Goal: Task Accomplishment & Management: Manage account settings

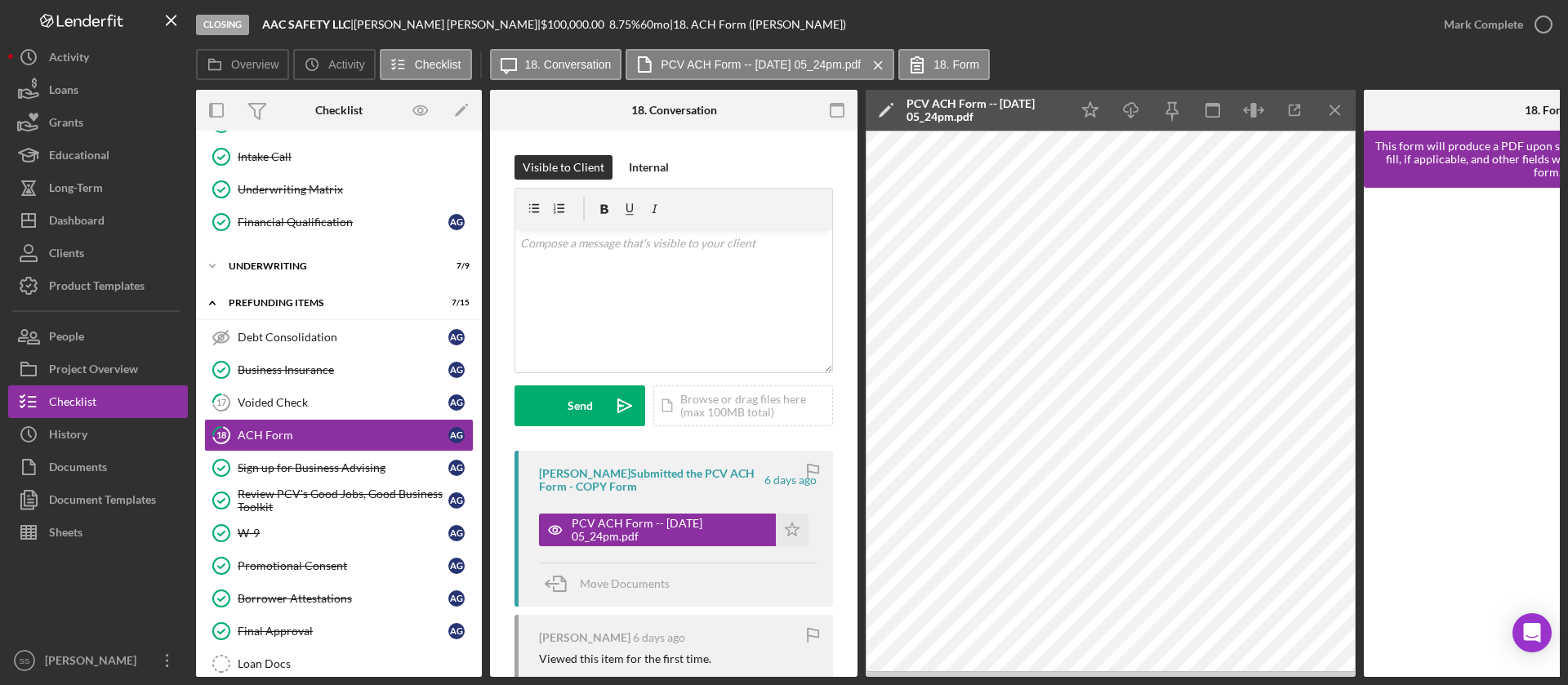
scroll to position [746, 0]
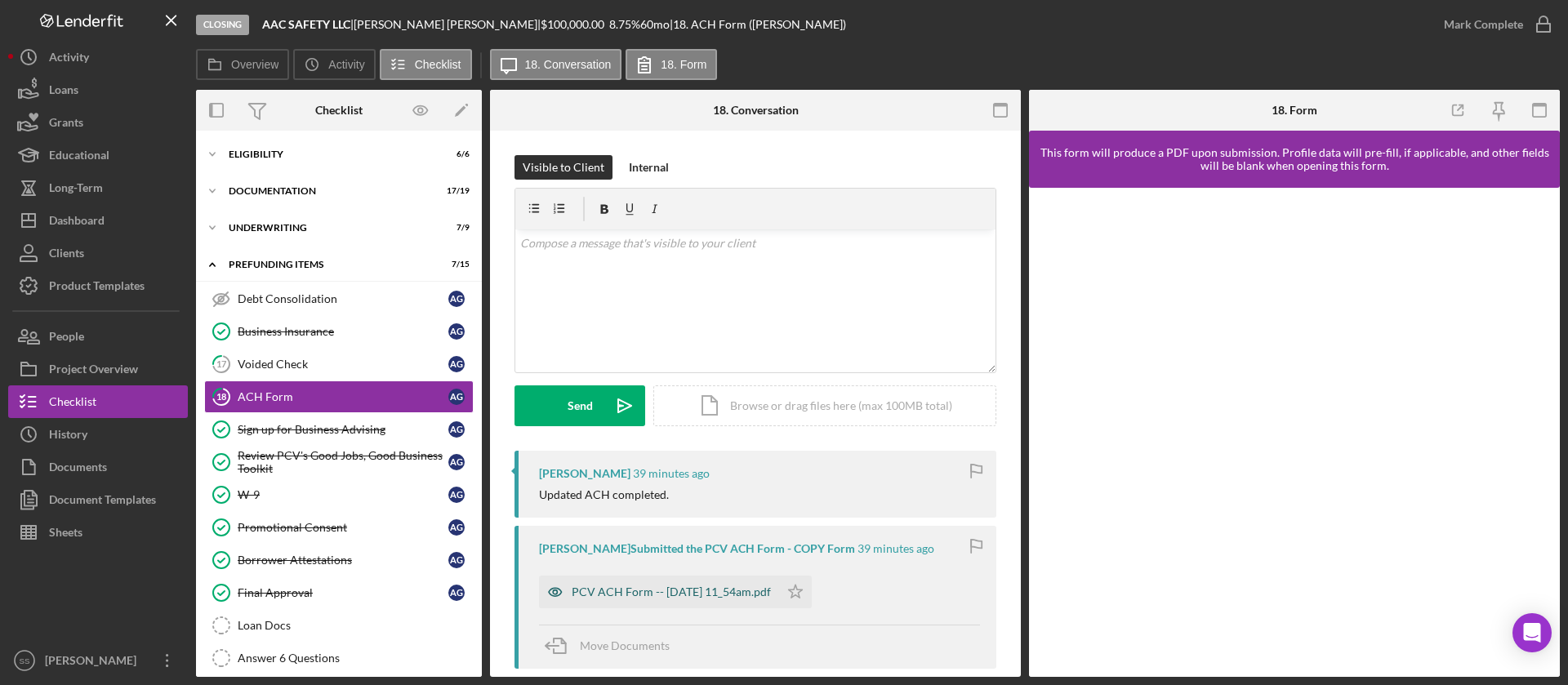
click at [681, 598] on div "PCV ACH Form -- 2025-08-19 11_54am.pdf" at bounding box center [671, 592] width 199 height 13
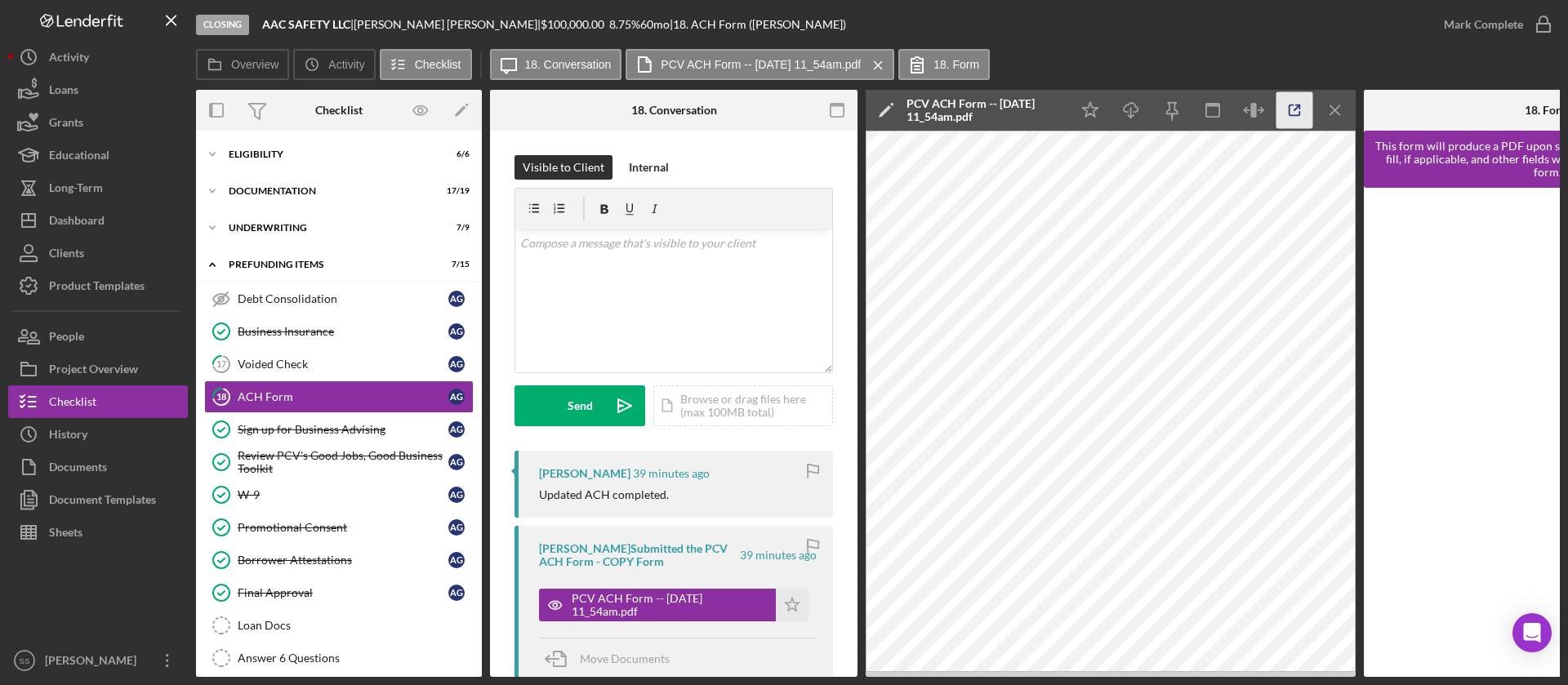
click at [1293, 107] on icon "button" at bounding box center [1294, 110] width 37 height 37
click at [292, 375] on link "17 Voided Check A G" at bounding box center [338, 364] width 269 height 33
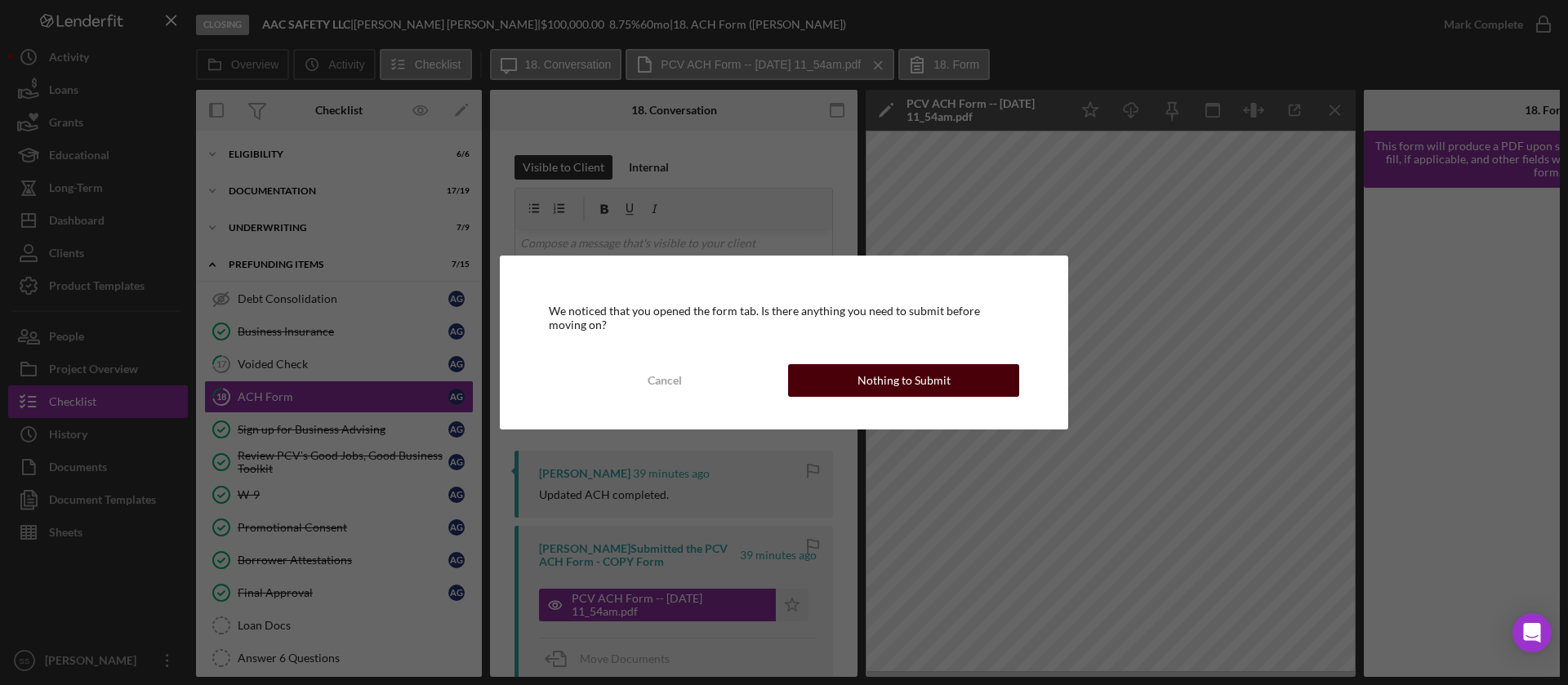
click at [866, 365] on div "Nothing to Submit" at bounding box center [904, 380] width 93 height 33
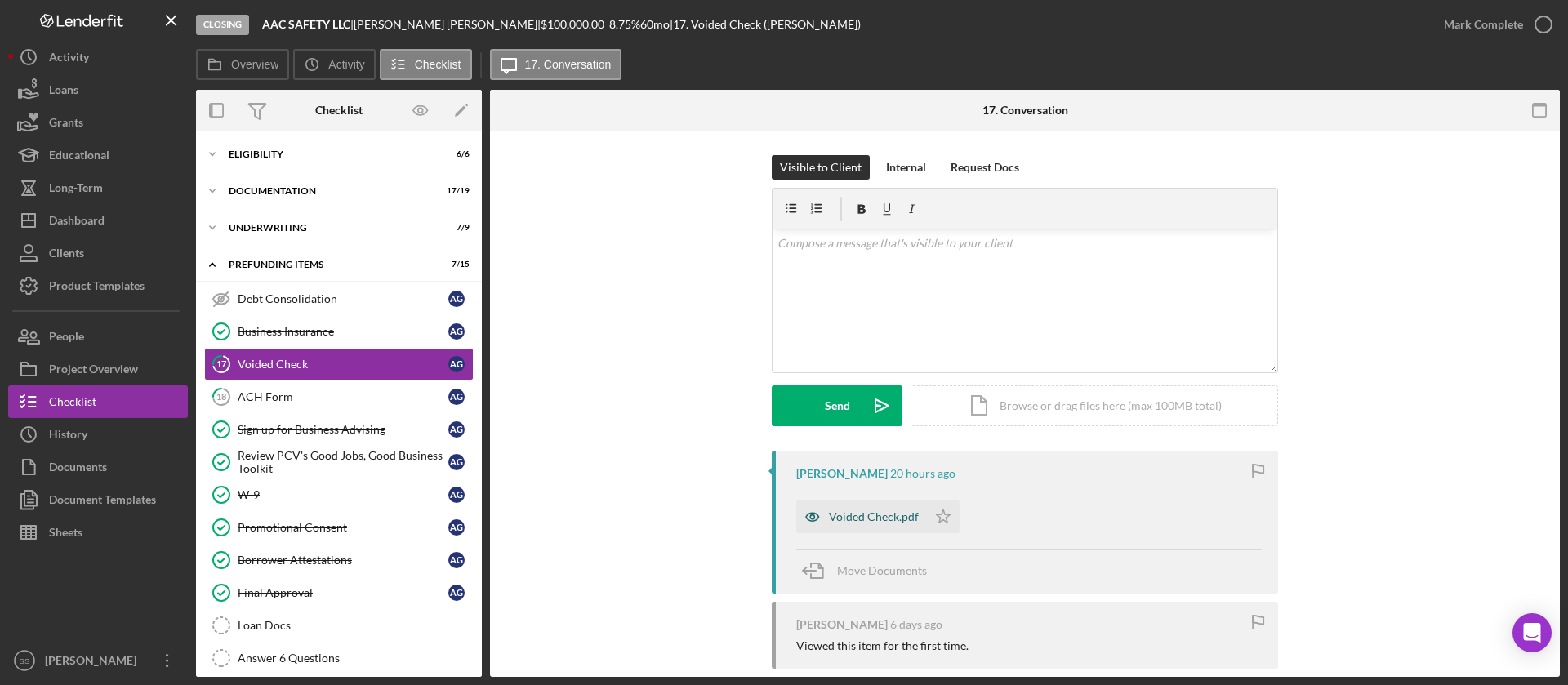
click at [869, 513] on div "Voided Check.pdf" at bounding box center [874, 517] width 89 height 13
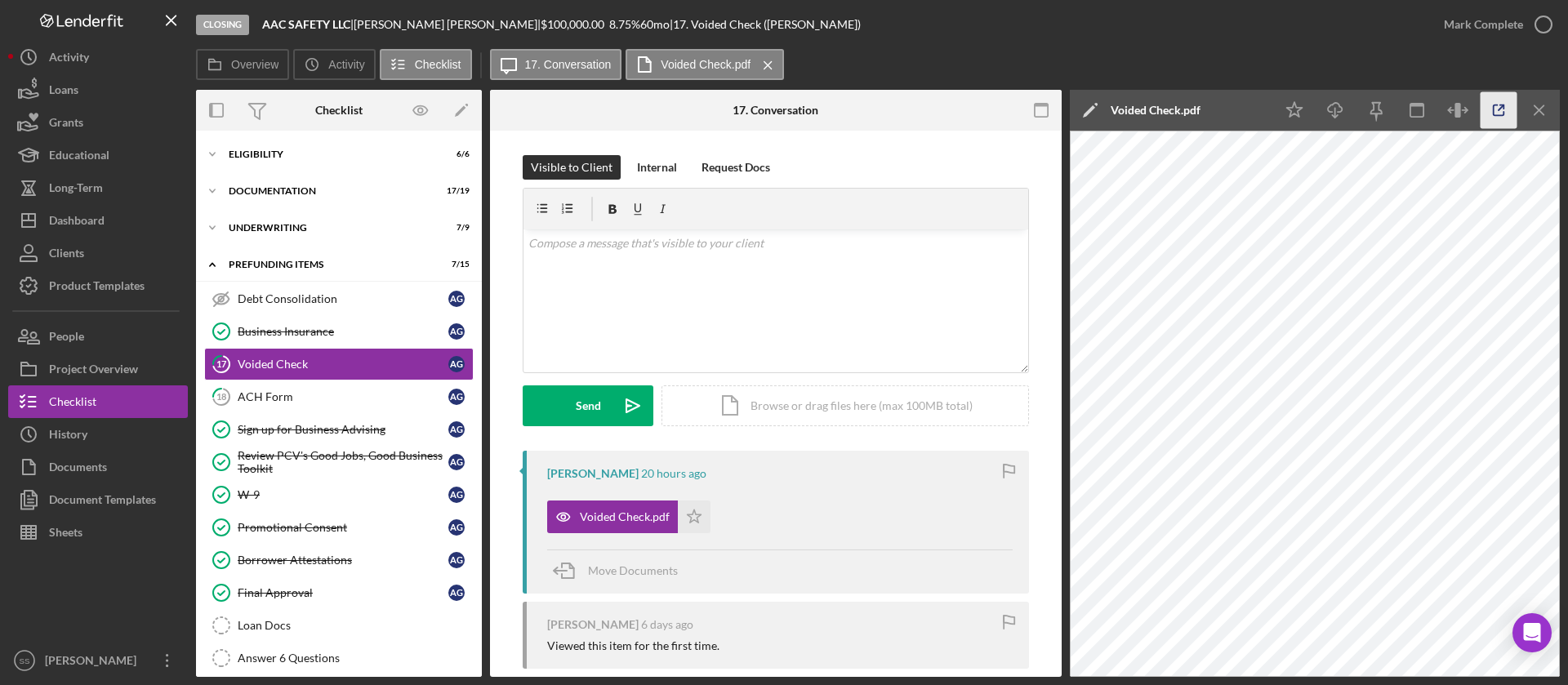
click at [1499, 108] on line "button" at bounding box center [1500, 107] width 4 height 4
click at [1543, 29] on icon "button" at bounding box center [1544, 25] width 41 height 41
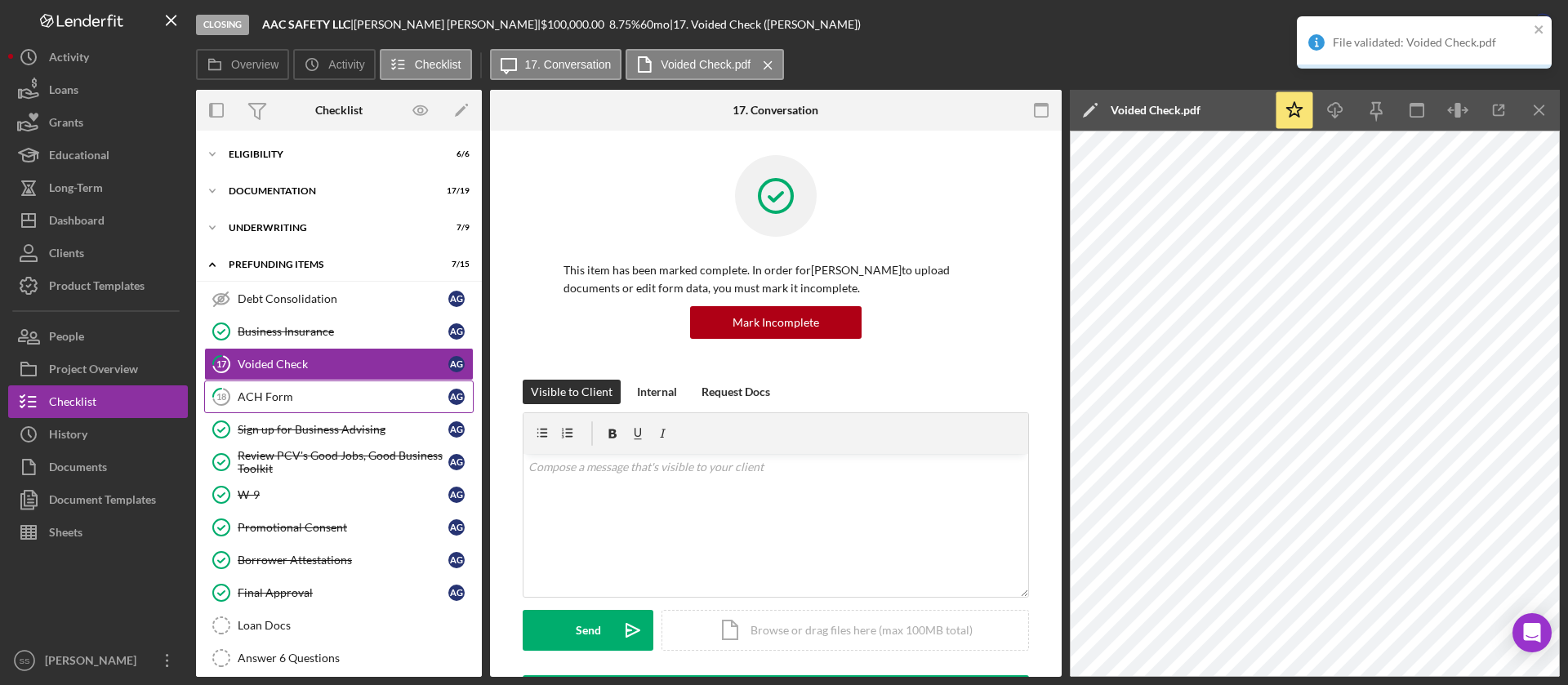
click at [324, 394] on div "ACH Form" at bounding box center [343, 396] width 211 height 13
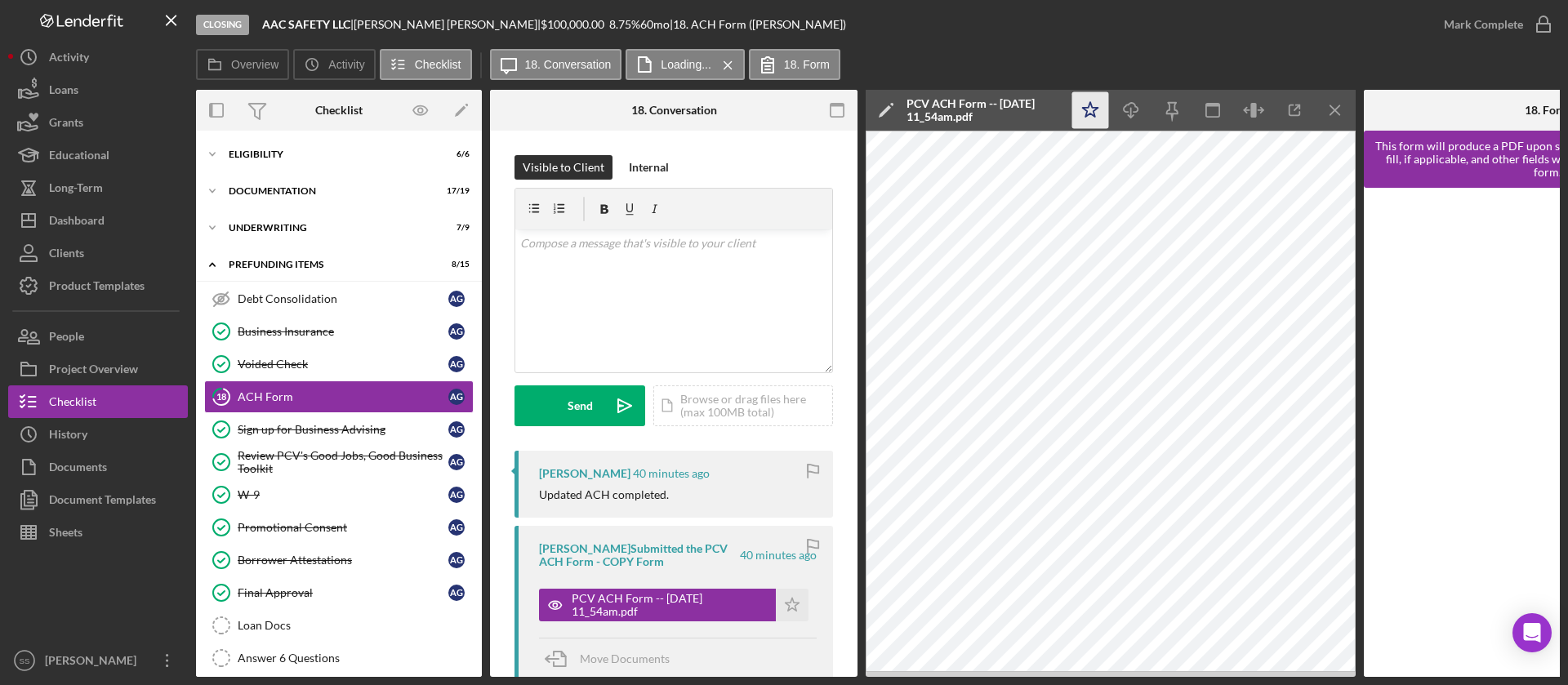
click at [1096, 108] on polygon "button" at bounding box center [1090, 109] width 15 height 14
click at [1547, 23] on icon "button" at bounding box center [1544, 25] width 41 height 41
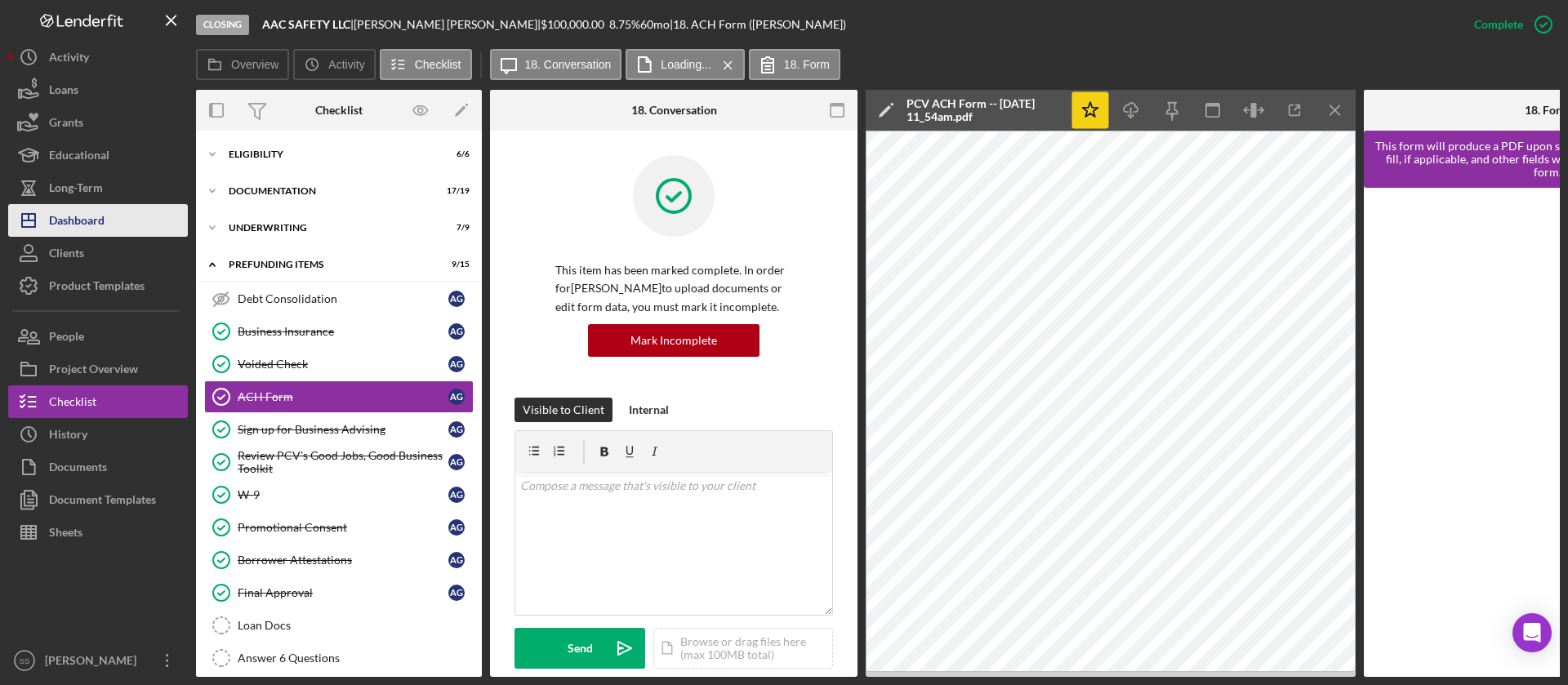
click at [104, 214] on div "Dashboard" at bounding box center [77, 222] width 55 height 37
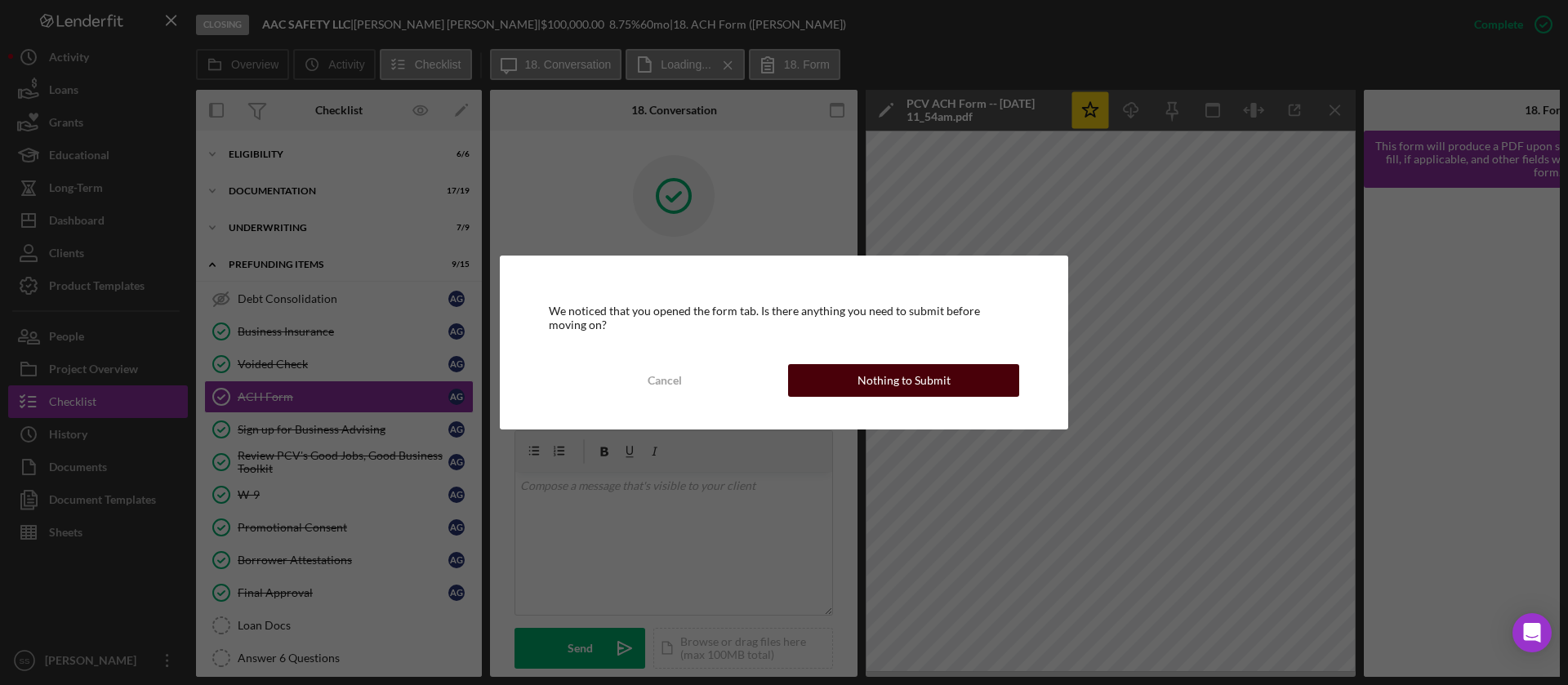
click at [907, 385] on div "Nothing to Submit" at bounding box center [904, 380] width 93 height 33
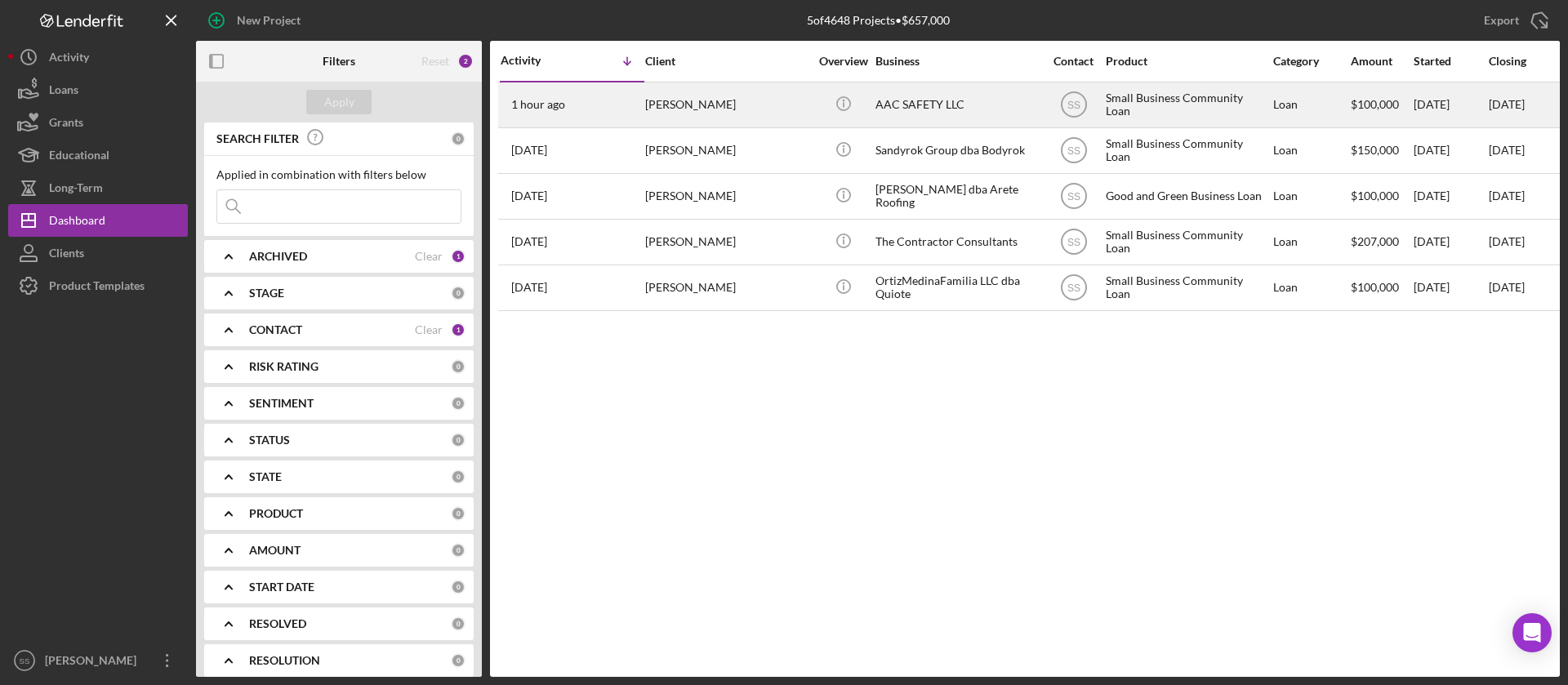
click at [772, 115] on div "[PERSON_NAME]" at bounding box center [726, 105] width 164 height 43
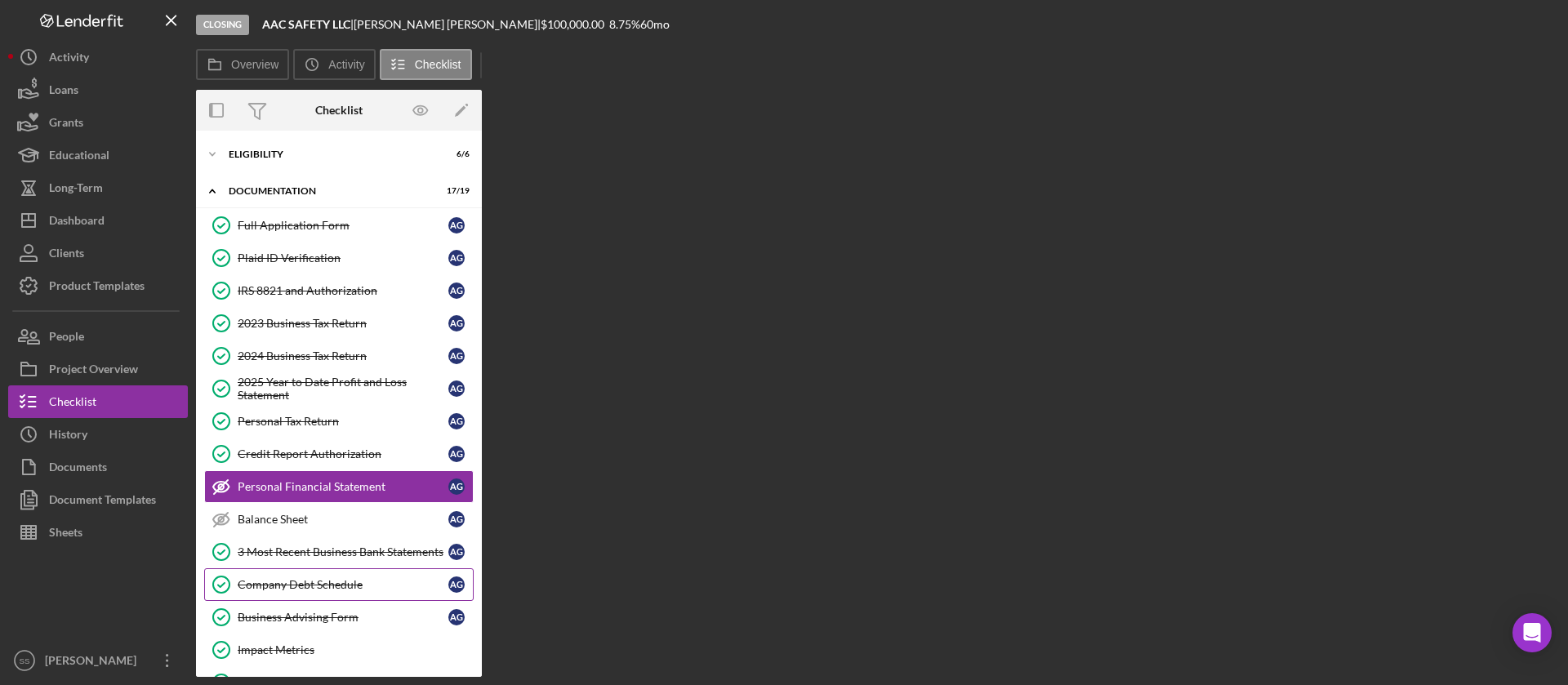
scroll to position [83, 0]
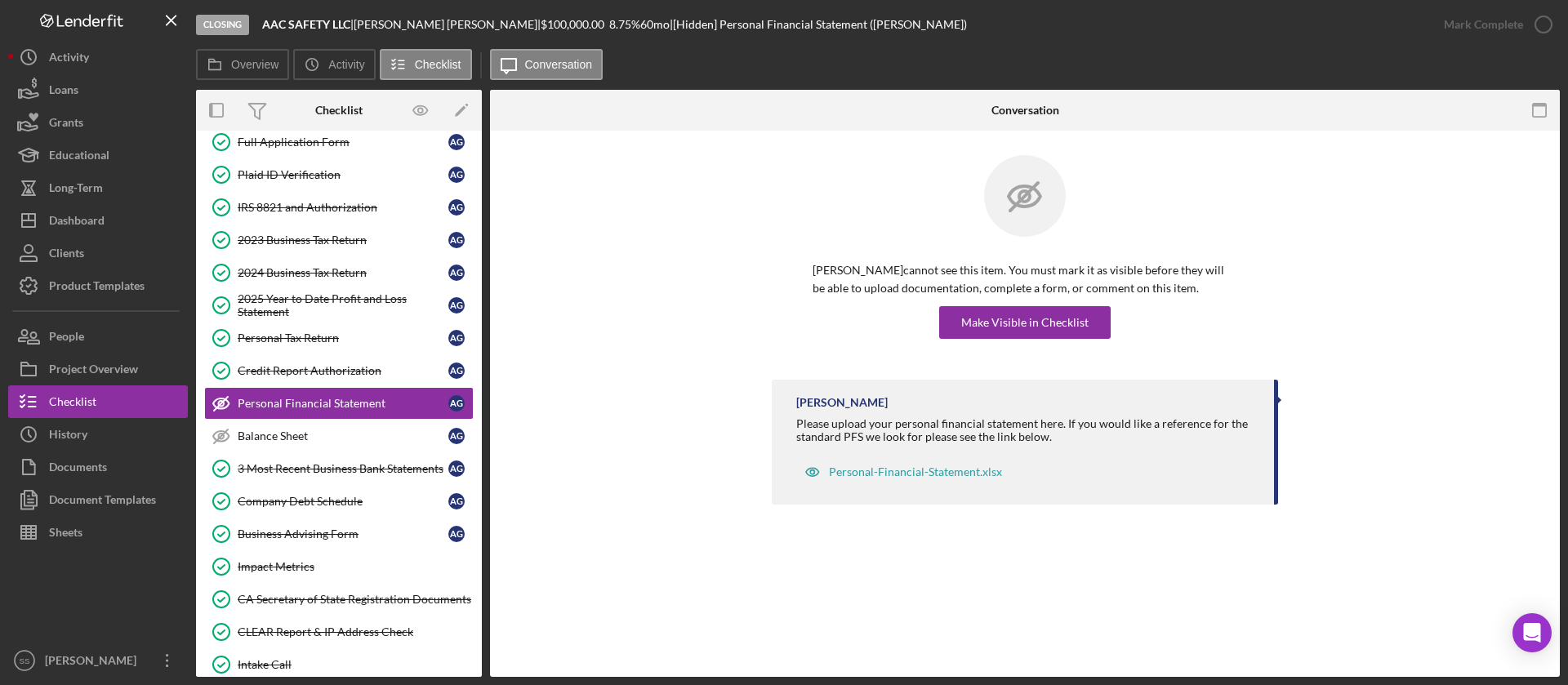
drag, startPoint x: 475, startPoint y: 248, endPoint x: 483, endPoint y: 172, distance: 76.4
click at [482, 157] on div "Overview Internal Workflow Stage Closing Icon/Dropdown Arrow Archive (can unarc…" at bounding box center [877, 383] width 1364 height 587
drag, startPoint x: 482, startPoint y: 232, endPoint x: 478, endPoint y: 114, distance: 118.1
click at [478, 114] on div "Overview Internal Workflow Stage Closing Icon/Dropdown Arrow Archive (can unarc…" at bounding box center [877, 383] width 1364 height 587
click at [360, 148] on link "Full Application Form Full Application Form A G" at bounding box center [338, 142] width 269 height 33
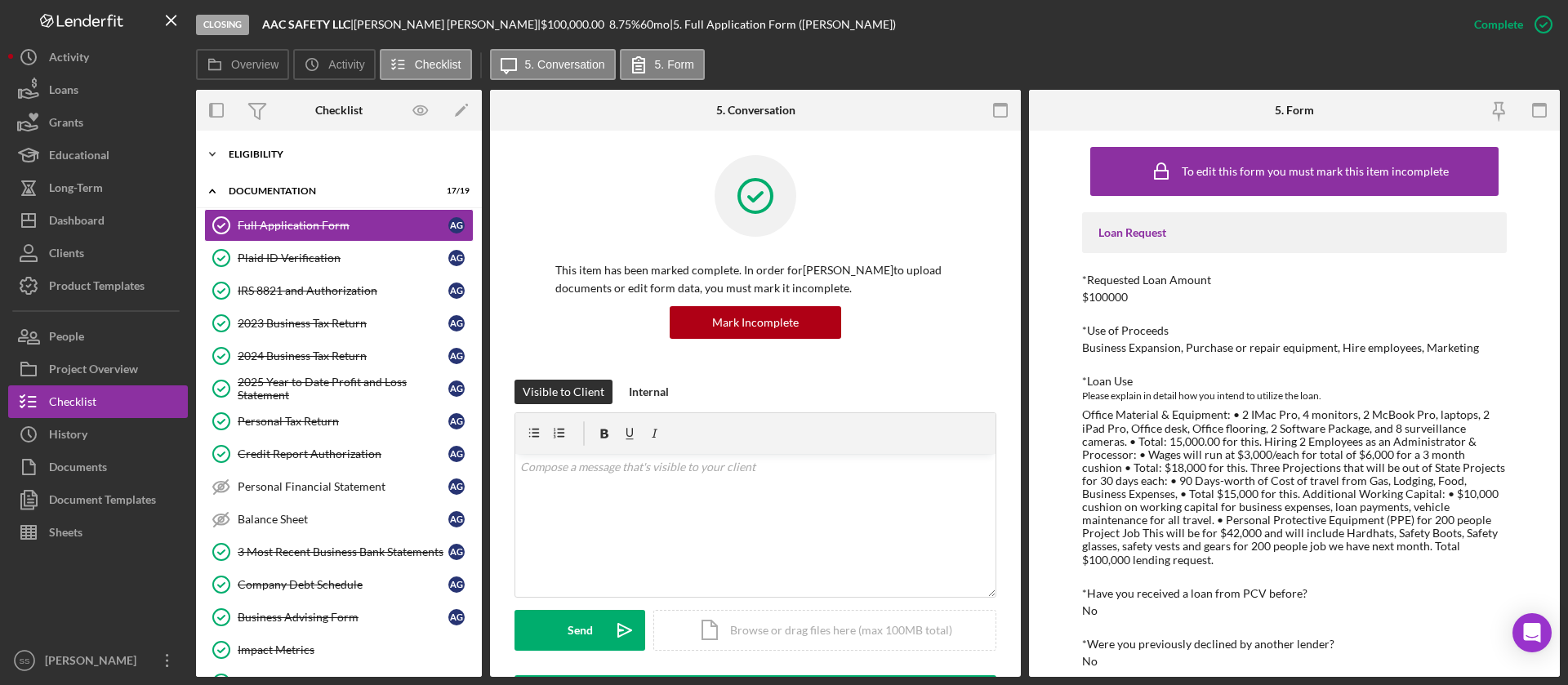
click at [347, 142] on div "Icon/Expander Eligibility 6 / 6" at bounding box center [339, 154] width 286 height 33
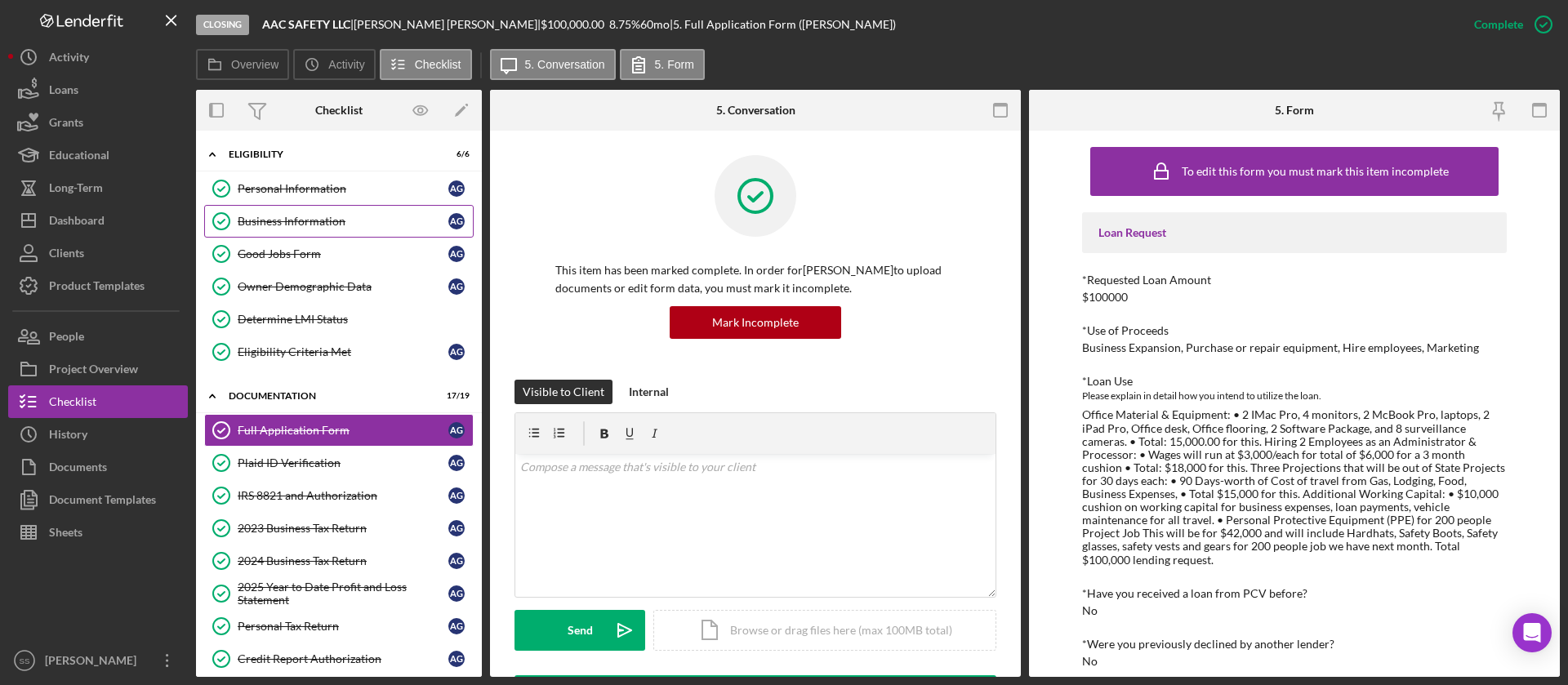
click at [295, 220] on div "Business Information" at bounding box center [343, 221] width 211 height 13
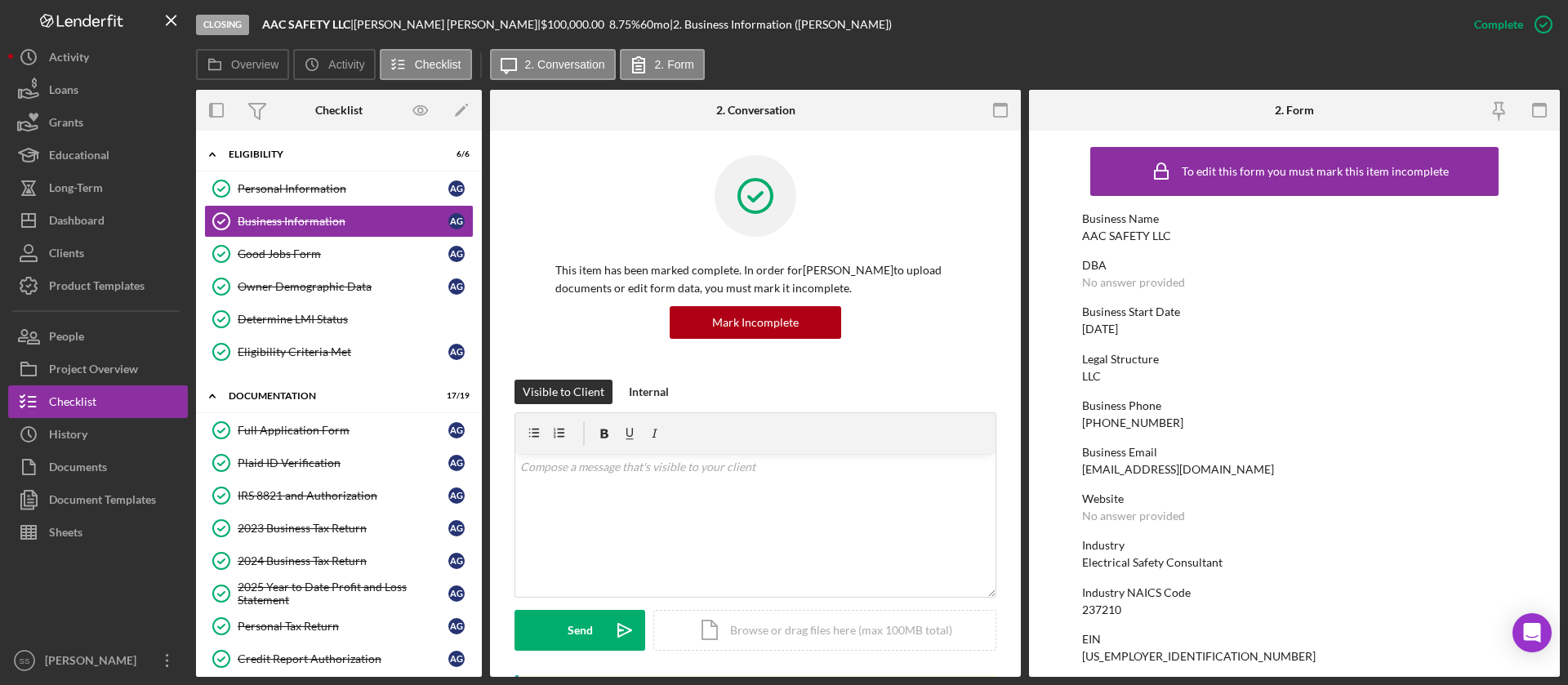
click at [1123, 469] on div "[EMAIL_ADDRESS][DOMAIN_NAME]" at bounding box center [1178, 469] width 192 height 13
copy div "[EMAIL_ADDRESS][DOMAIN_NAME]"
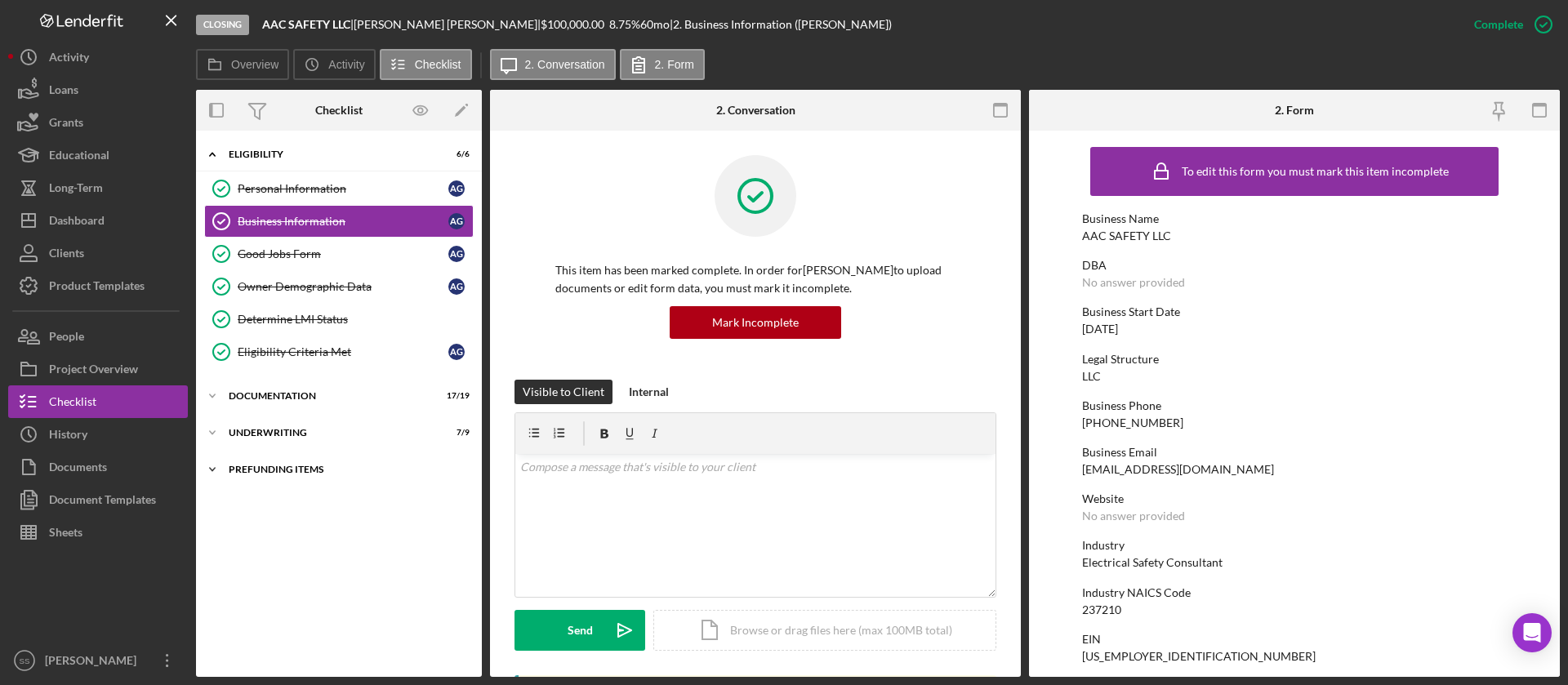
click at [307, 479] on div "Icon/Expander Prefunding Items 9 / 15" at bounding box center [339, 469] width 286 height 33
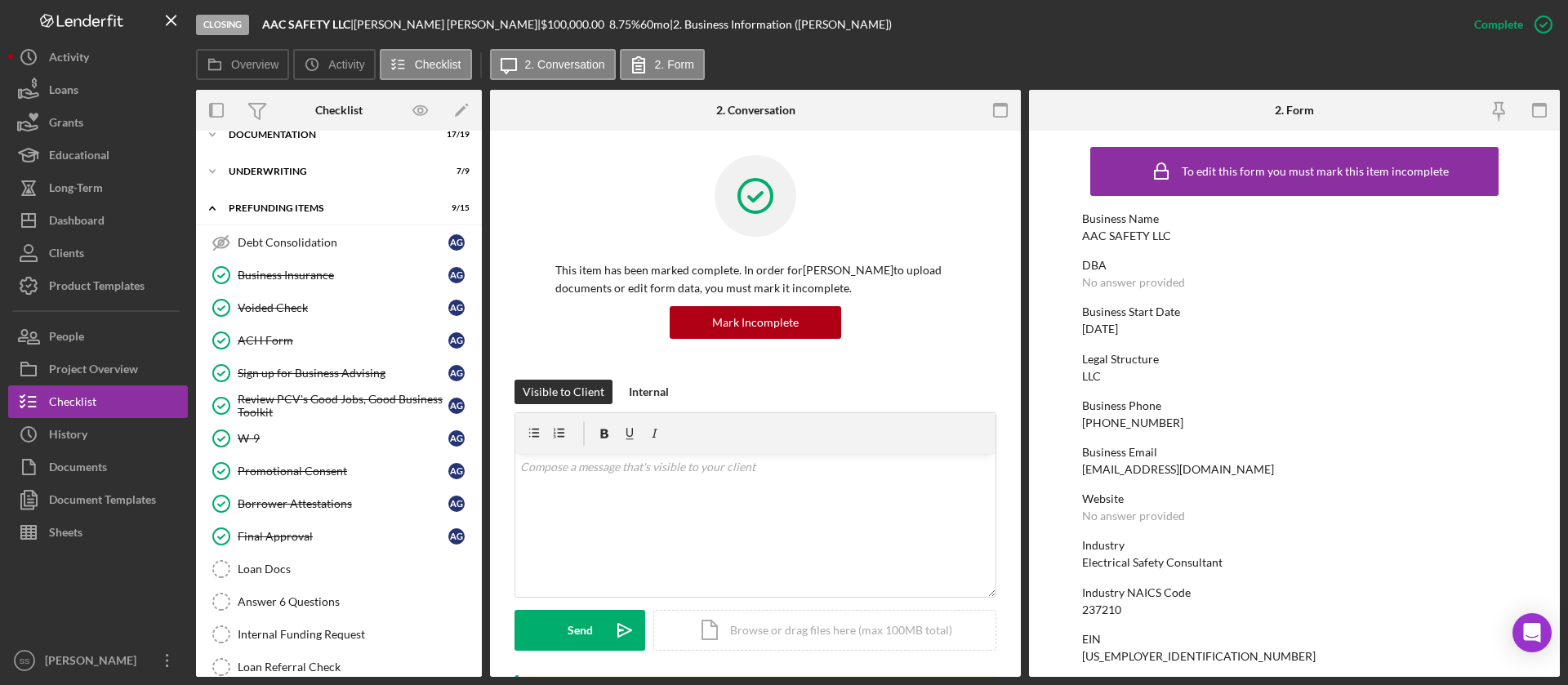
scroll to position [317, 0]
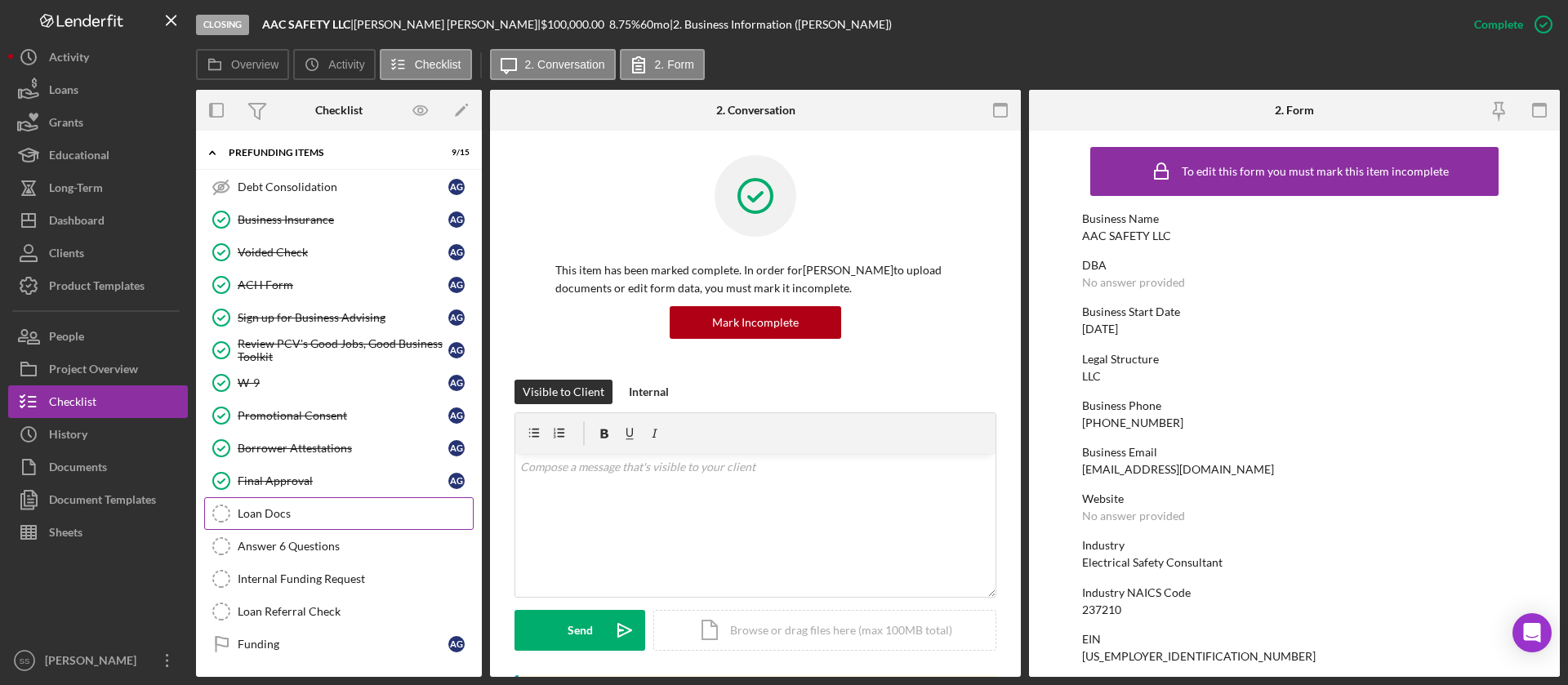
click at [295, 519] on div "Loan Docs" at bounding box center [355, 513] width 235 height 13
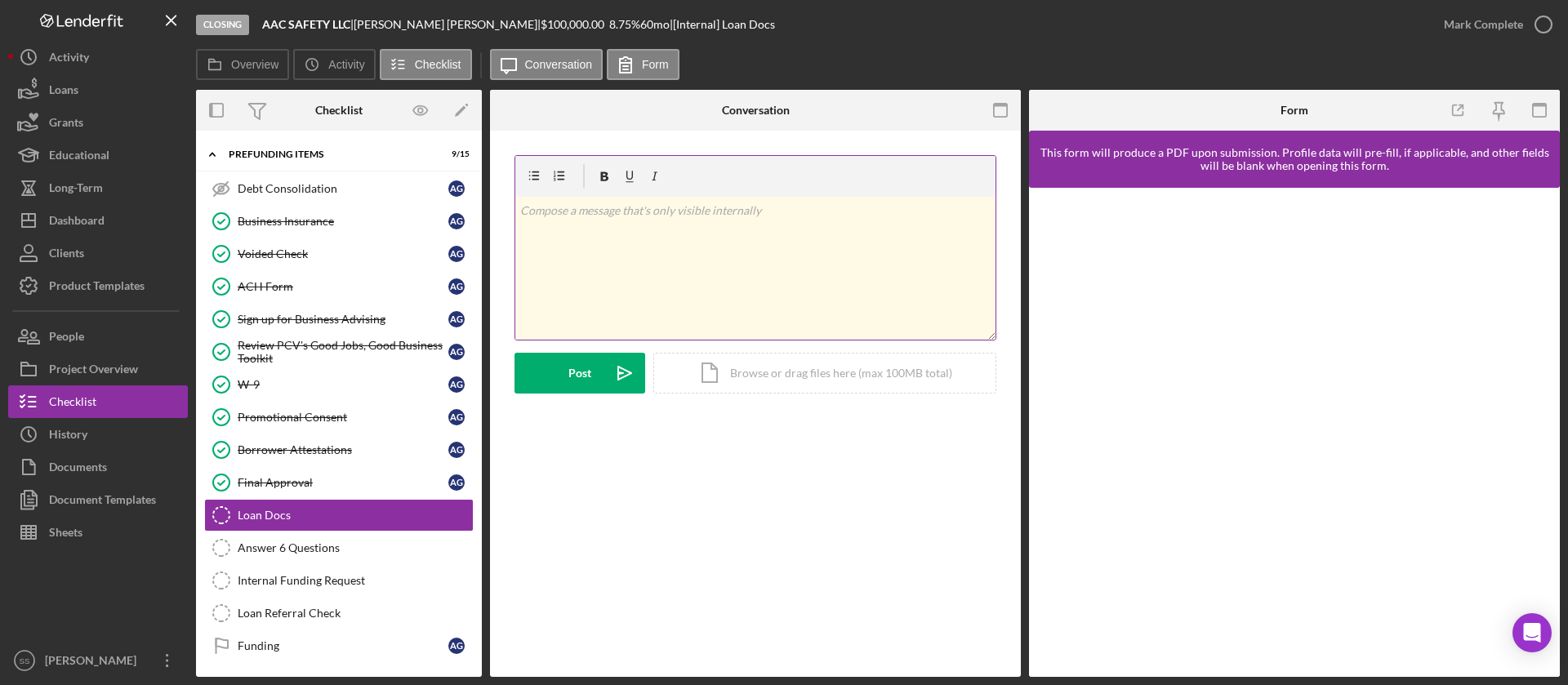
scroll to position [317, 0]
click at [823, 250] on div "v Color teal Color pink Remove color Add row above Add row below Add column bef…" at bounding box center [755, 268] width 480 height 143
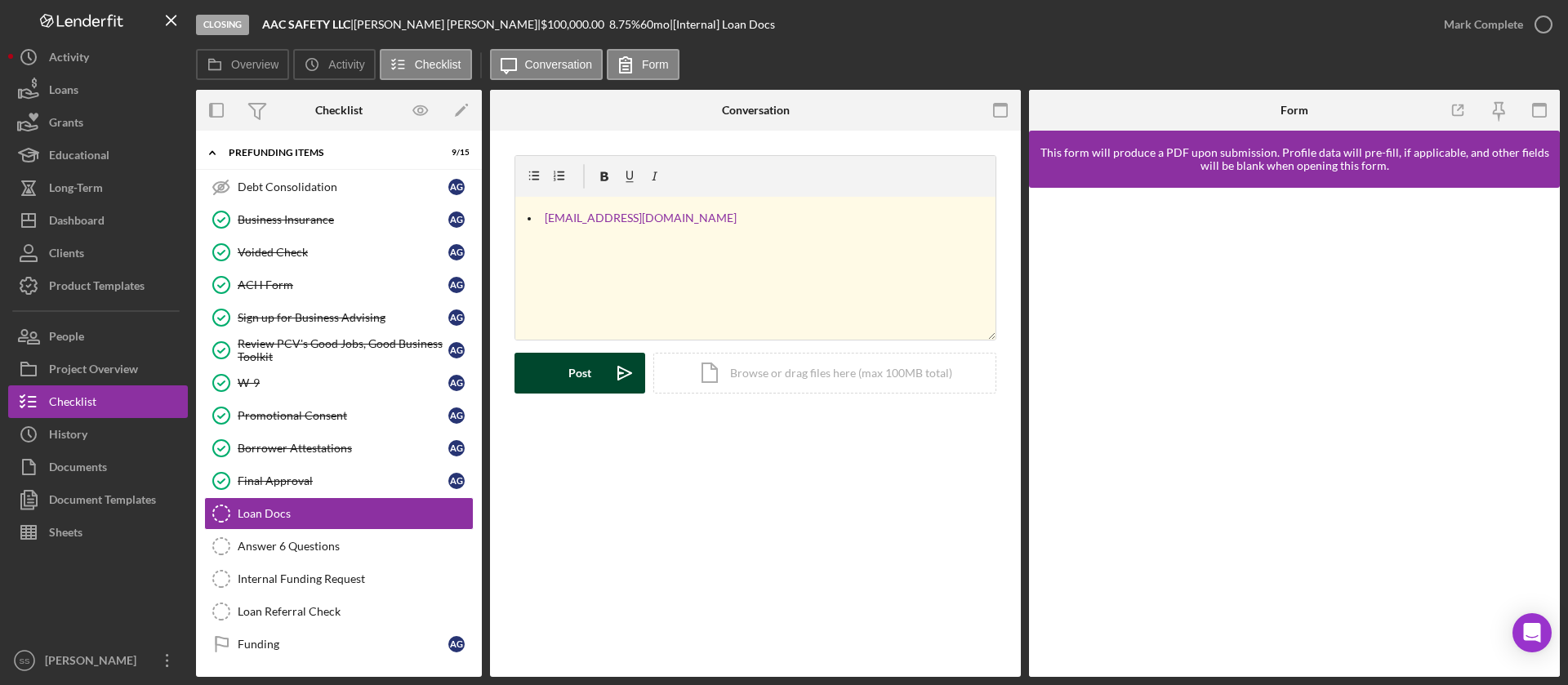
click at [552, 368] on button "Post Icon/icon-invite-send" at bounding box center [580, 373] width 131 height 41
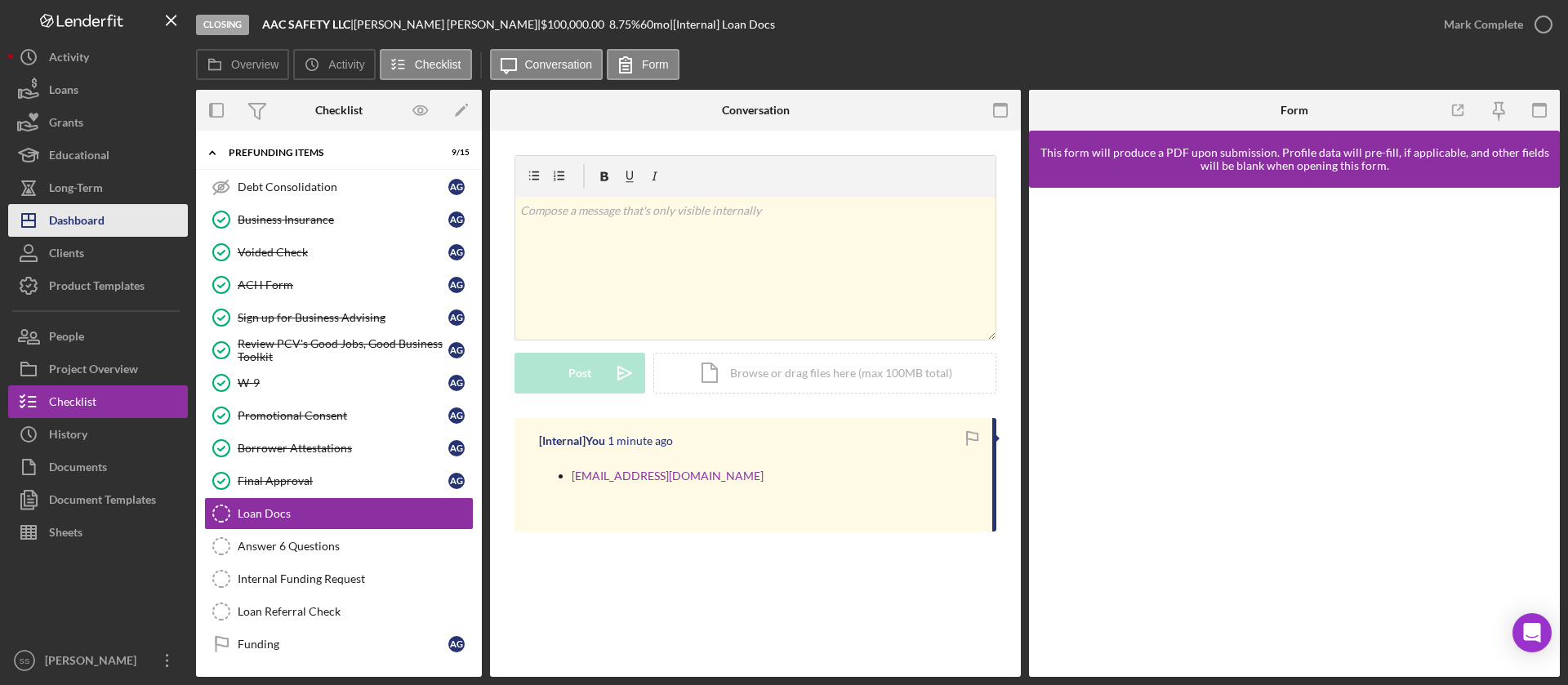
click at [35, 216] on polygon "button" at bounding box center [29, 220] width 13 height 13
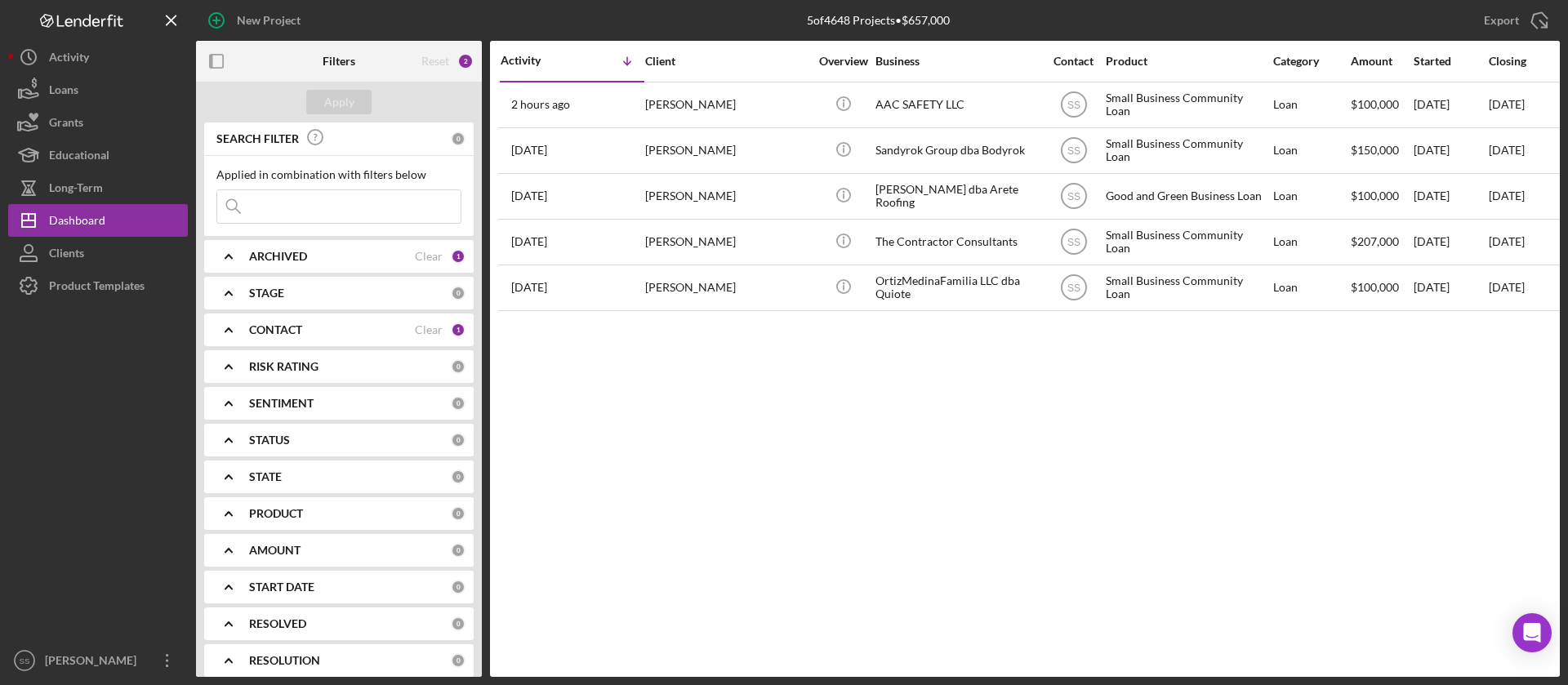
click at [49, 538] on div at bounding box center [97, 473] width 180 height 342
